Goal: Check status

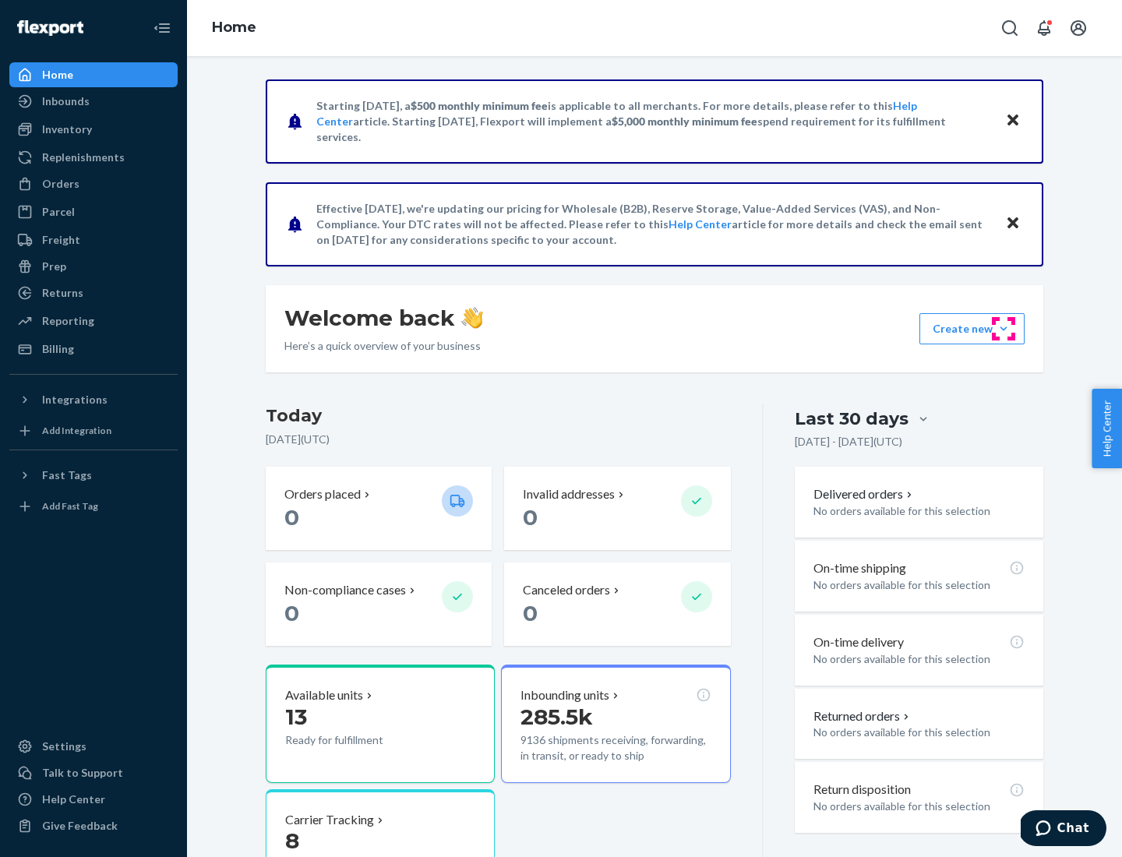
click at [1003, 329] on button "Create new Create new inbound Create new order Create new product" at bounding box center [971, 328] width 105 height 31
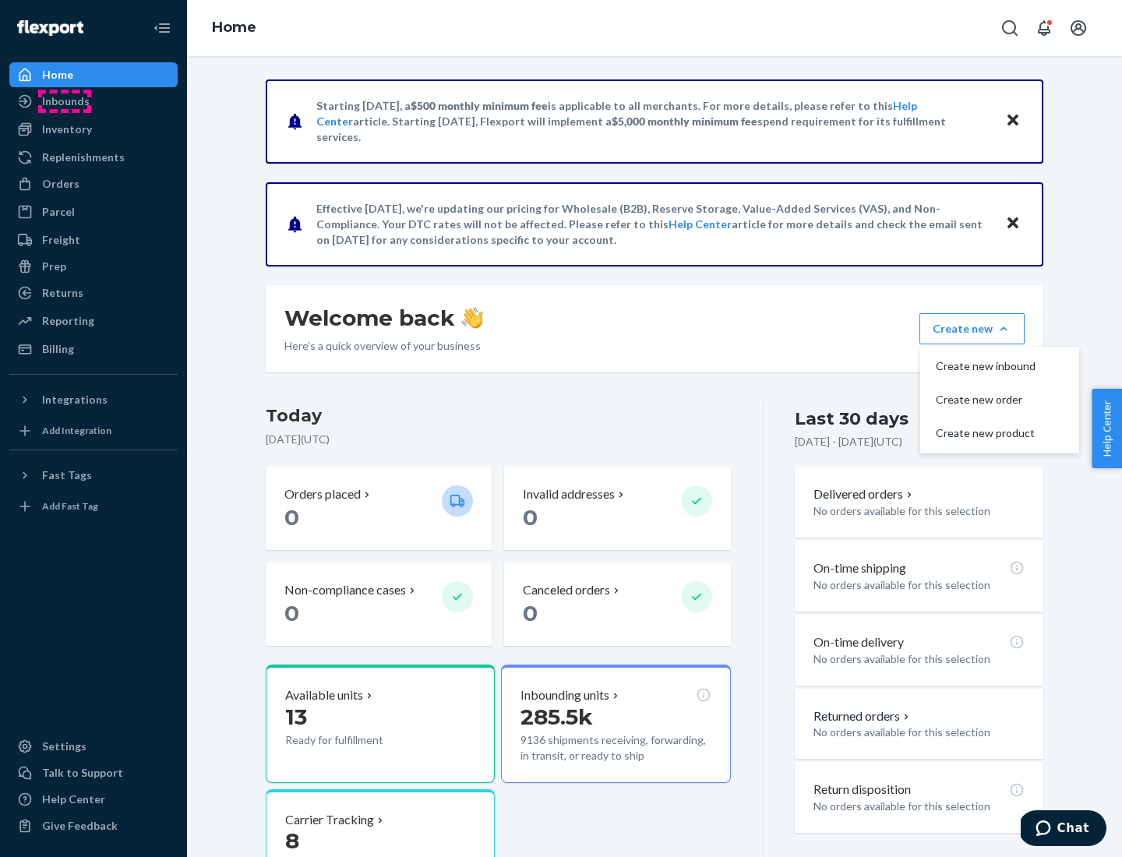
click at [65, 101] on div "Inbounds" at bounding box center [66, 101] width 48 height 16
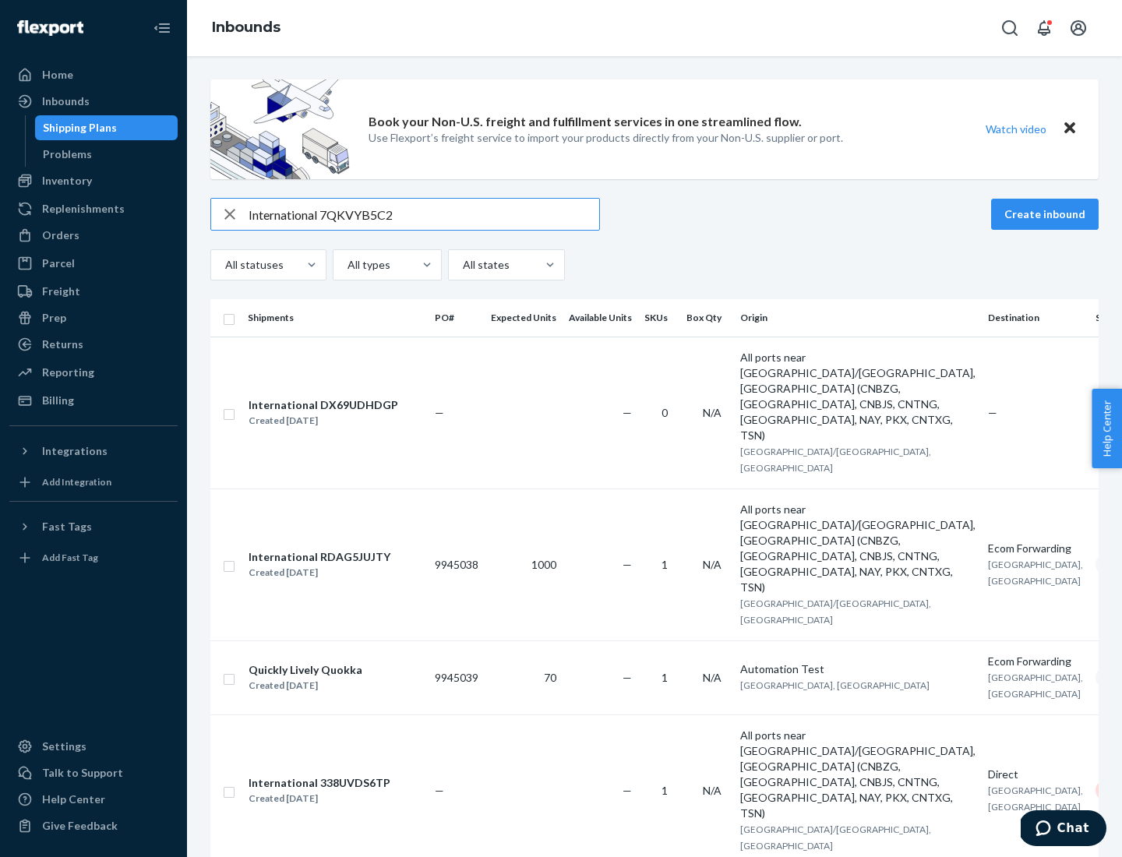
type input "International 7QKVYB5C29"
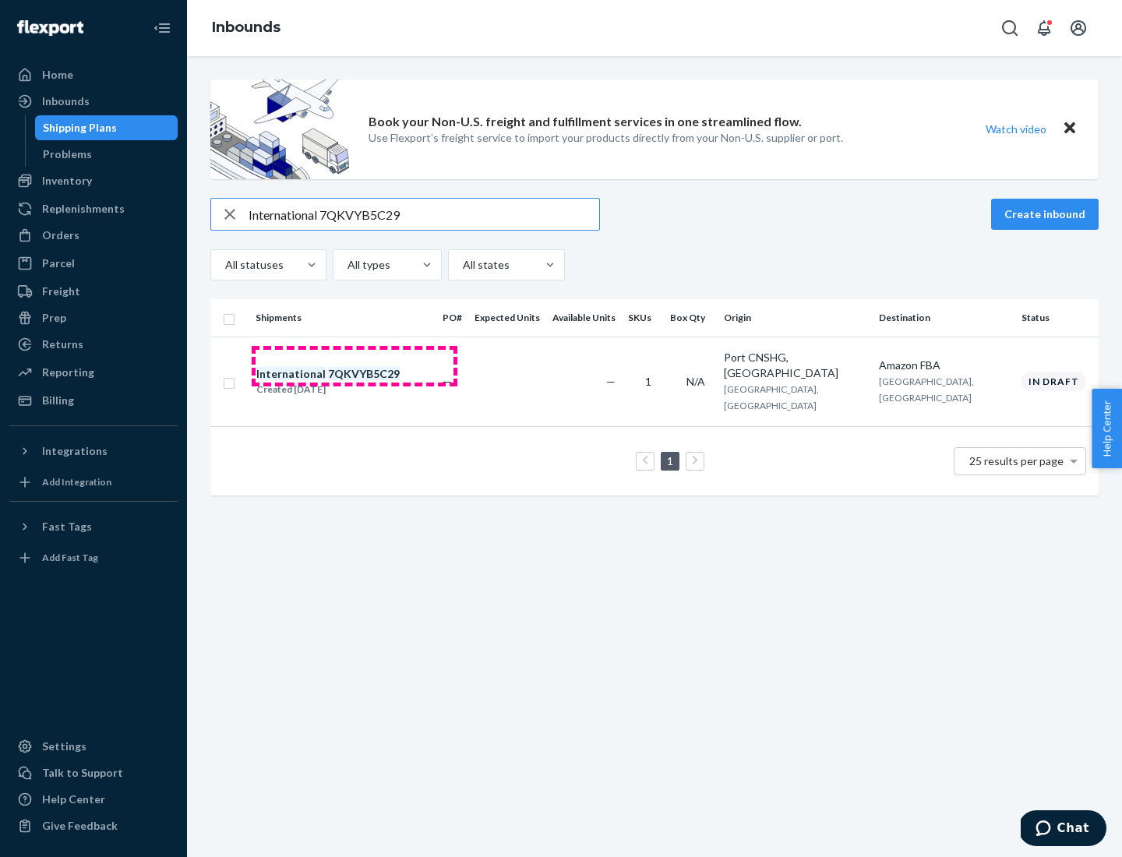
click at [354, 382] on div "Created [DATE]" at bounding box center [327, 390] width 143 height 16
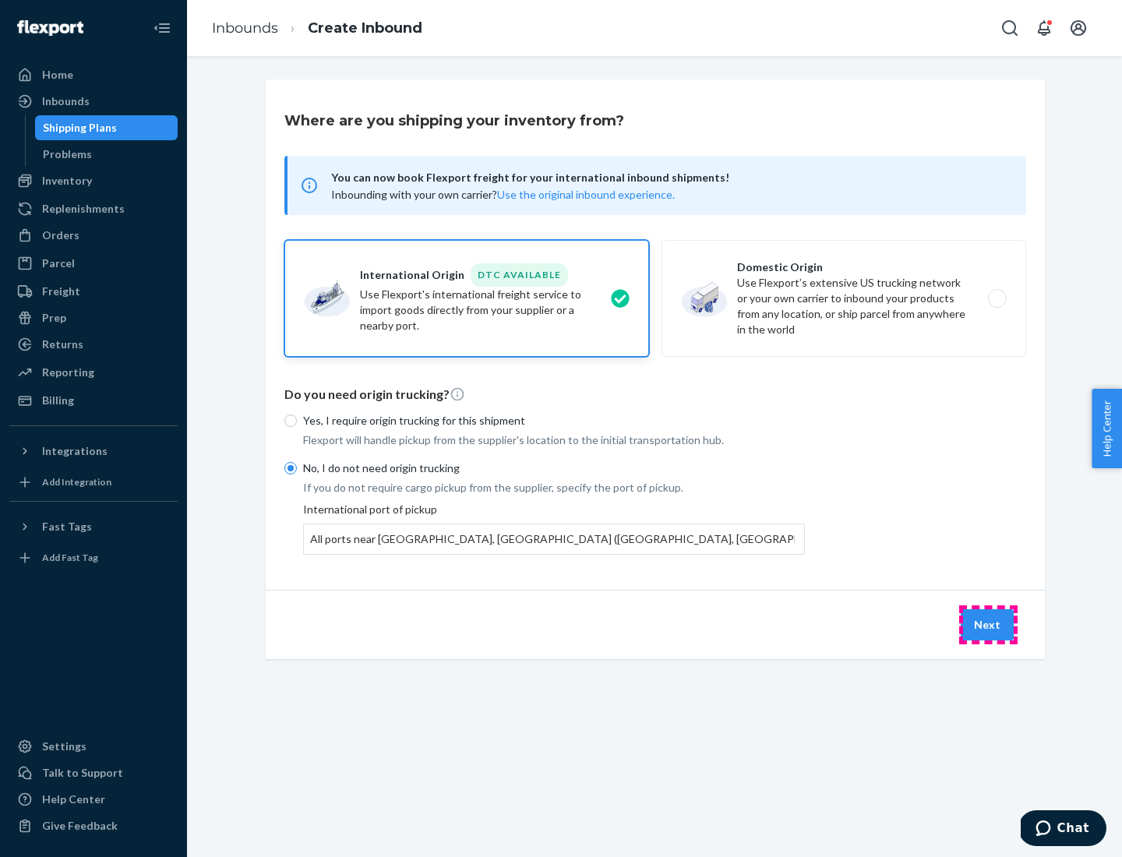
click at [988, 624] on button "Next" at bounding box center [986, 624] width 53 height 31
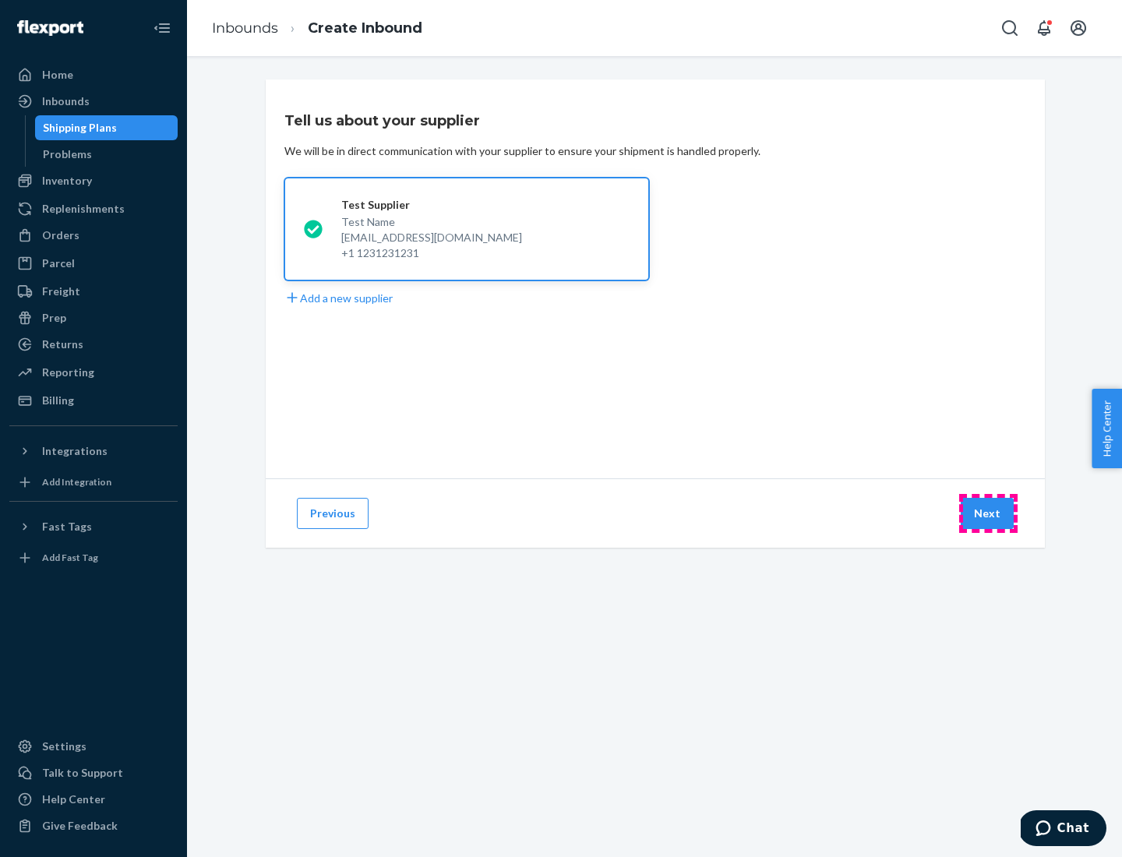
click at [988, 513] on button "Next" at bounding box center [986, 513] width 53 height 31
